Goal: Transaction & Acquisition: Obtain resource

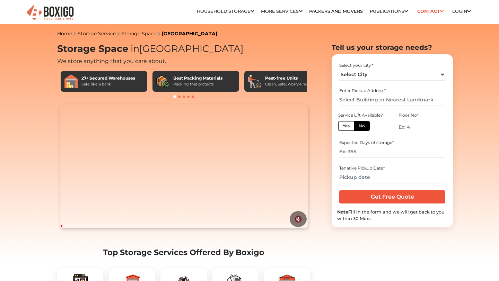
click at [349, 81] on div "Select your city * Select City [GEOGRAPHIC_DATA] [GEOGRAPHIC_DATA] [GEOGRAPHIC_…" at bounding box center [392, 71] width 110 height 23
click at [352, 74] on select "Select City [GEOGRAPHIC_DATA] [GEOGRAPHIC_DATA] [GEOGRAPHIC_DATA] [GEOGRAPHIC_D…" at bounding box center [392, 75] width 106 height 12
select select "Noida"
click at [339, 69] on select "Select City [GEOGRAPHIC_DATA] [GEOGRAPHIC_DATA] [GEOGRAPHIC_DATA] [GEOGRAPHIC_D…" at bounding box center [392, 75] width 106 height 12
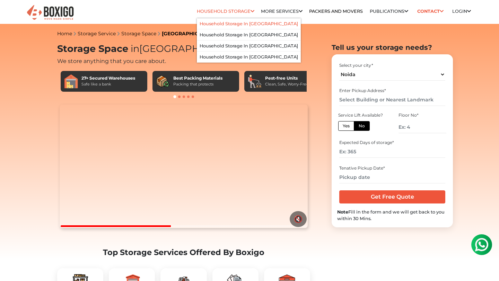
click at [239, 21] on link "Household Storage in [GEOGRAPHIC_DATA]" at bounding box center [248, 23] width 98 height 5
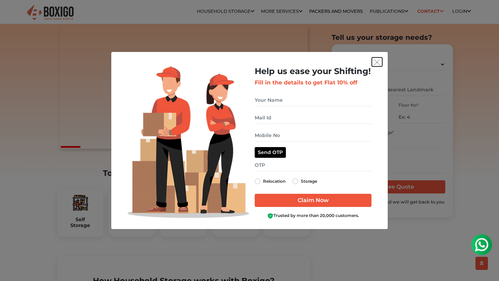
click at [376, 66] on button "get free quote dialog" at bounding box center [376, 61] width 10 height 9
